Goal: Book appointment/travel/reservation

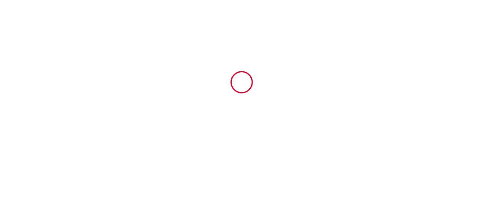
type input "6706487"
type input "Le Cinépop Cergy"
type input "[STREET_ADDRESS]"
type input "95000"
type input "Cergy"
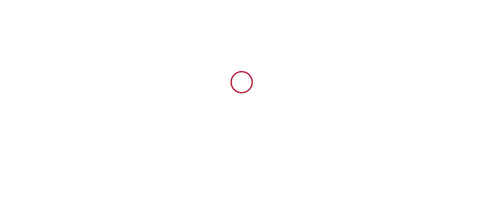
type input "[GEOGRAPHIC_DATA]"
type input "[DATE]"
type input "1"
type input "0"
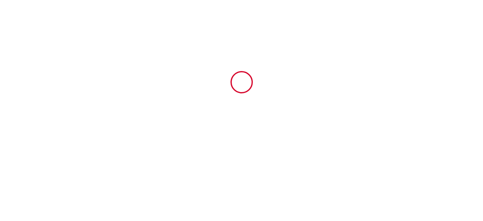
type input "600"
type input "408"
type input "[PERSON_NAME]"
type input "m"
type input "[STREET_ADDRESS][PERSON_NAME]"
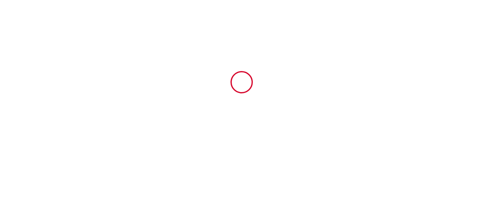
type input "78800"
type input "Houilles"
type input "[GEOGRAPHIC_DATA]"
type input "[PERSON_NAME][EMAIL_ADDRESS][PERSON_NAME][DOMAIN_NAME]"
type input "[PERSON_NAME]"
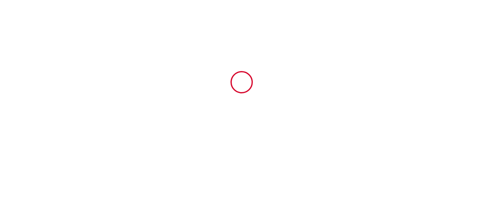
type input "CARDINAUD"
type input "[STREET_ADDRESS]"
type input "65290"
type input "Juillan"
type input "[PERSON_NAME][EMAIL_ADDRESS][DOMAIN_NAME]"
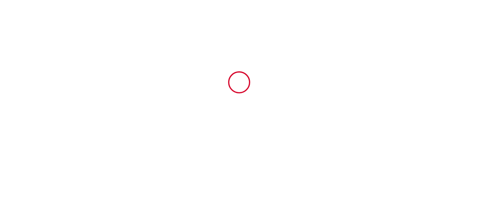
scroll to position [1240, 0]
type input "[PHONE_NUMBER]"
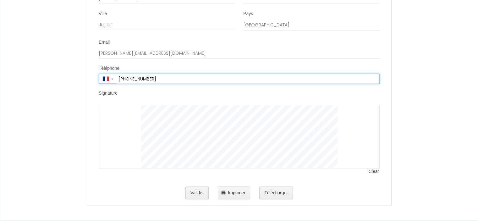
scroll to position [1271, 0]
click at [348, 130] on div at bounding box center [239, 136] width 281 height 63
click at [388, 112] on li "Signature Clear" at bounding box center [239, 135] width 304 height 91
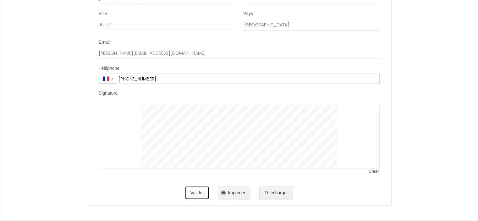
click at [202, 197] on button "Valider" at bounding box center [197, 193] width 24 height 13
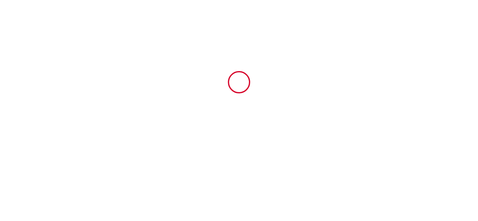
scroll to position [0, 0]
type input "30"
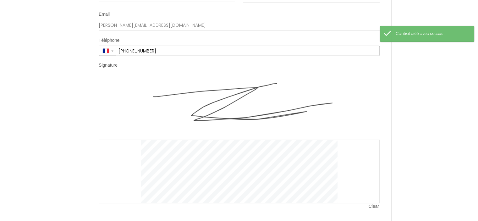
scroll to position [1334, 0]
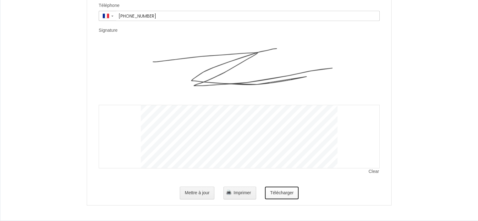
click at [278, 196] on button "Télécharger" at bounding box center [282, 193] width 34 height 13
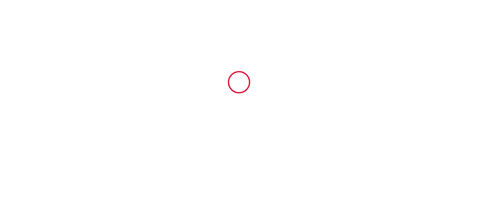
scroll to position [0, 0]
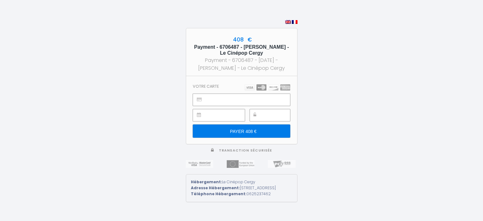
click at [247, 132] on input "PAYER 408 €" at bounding box center [241, 130] width 97 height 13
